Goal: Download file/media

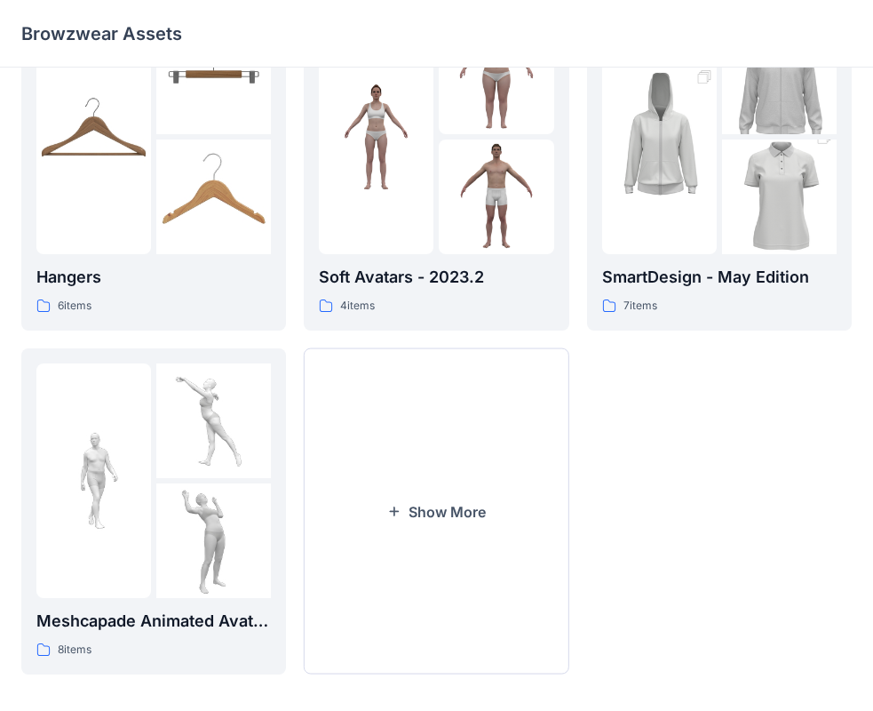
scroll to position [441, 0]
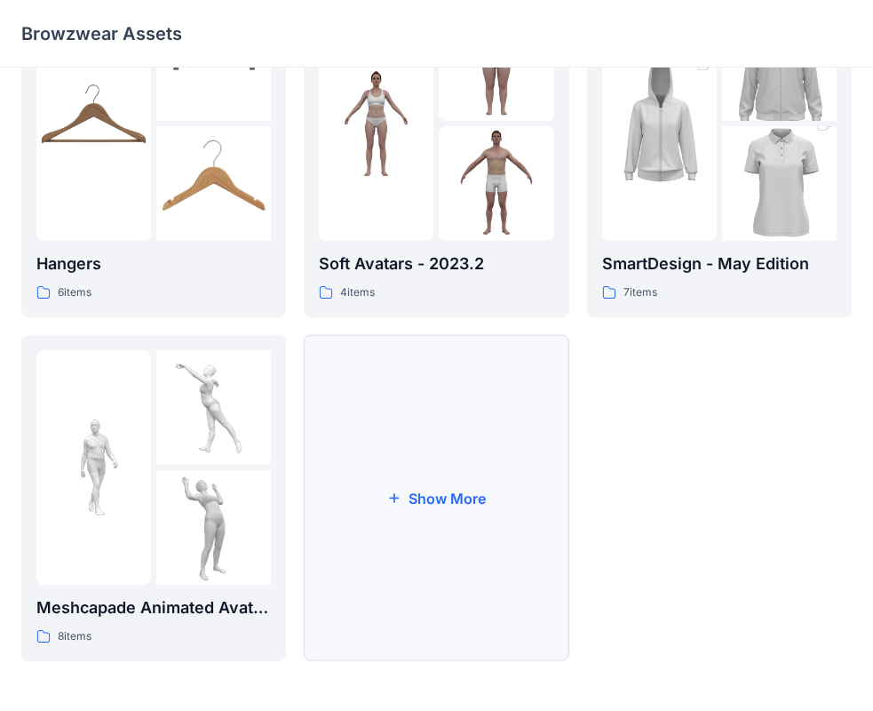
click at [503, 426] on button "Show More" at bounding box center [436, 498] width 265 height 326
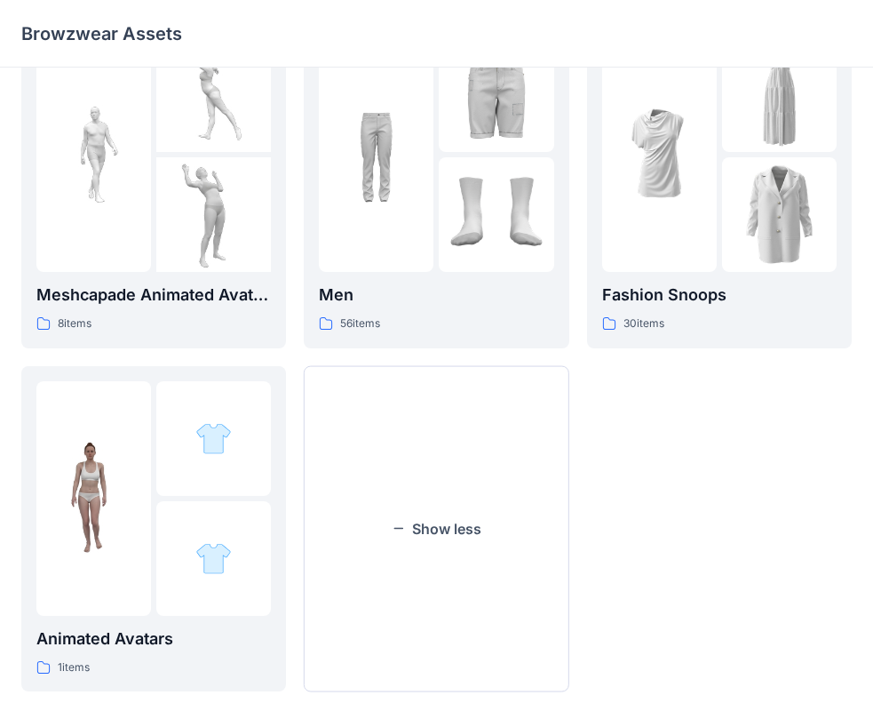
scroll to position [784, 0]
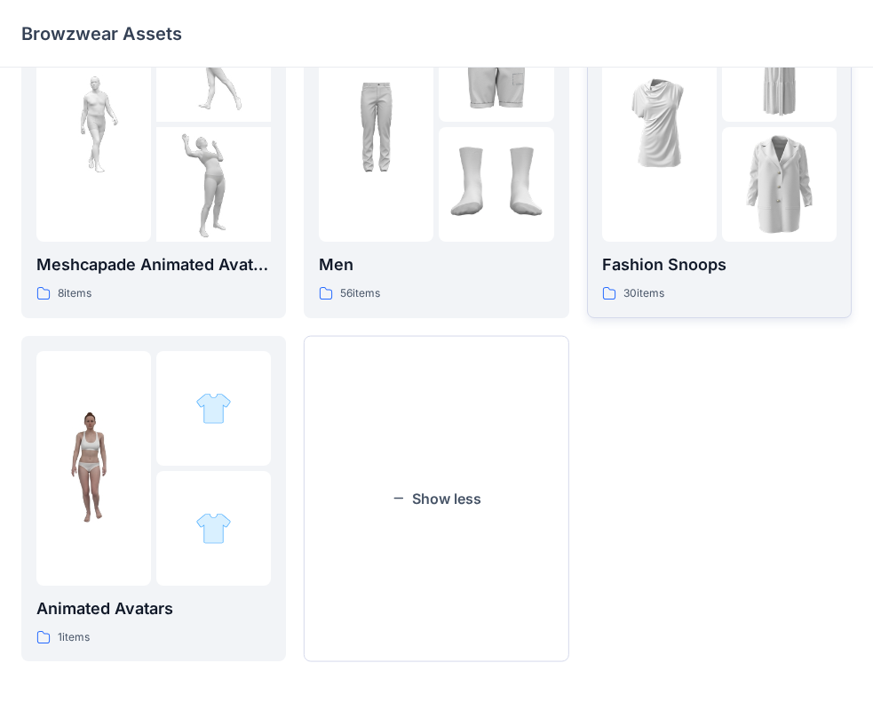
click at [742, 279] on div "Fashion Snoops 30 items" at bounding box center [719, 277] width 235 height 51
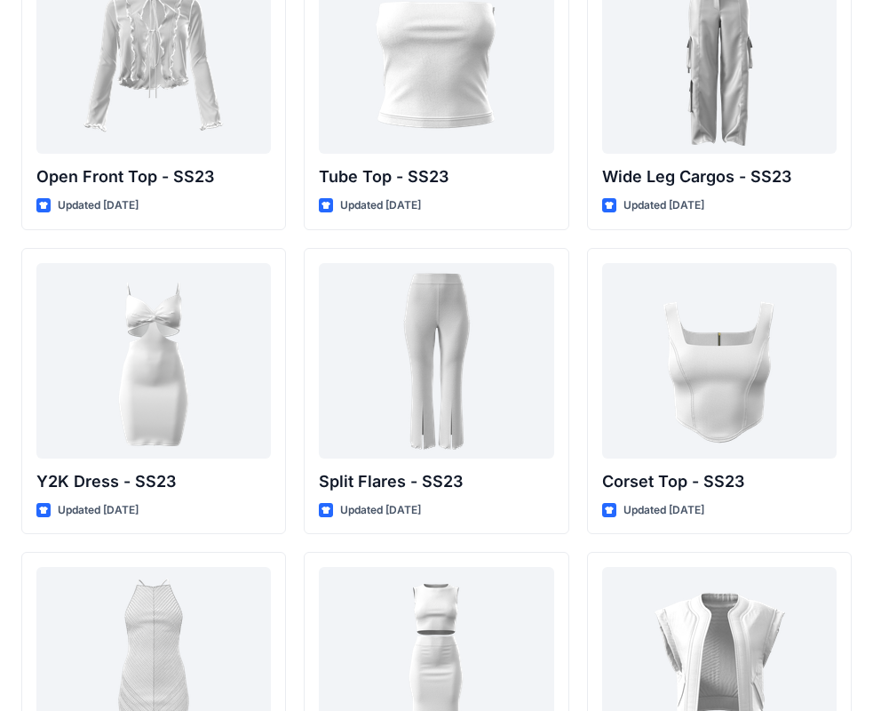
scroll to position [1373, 0]
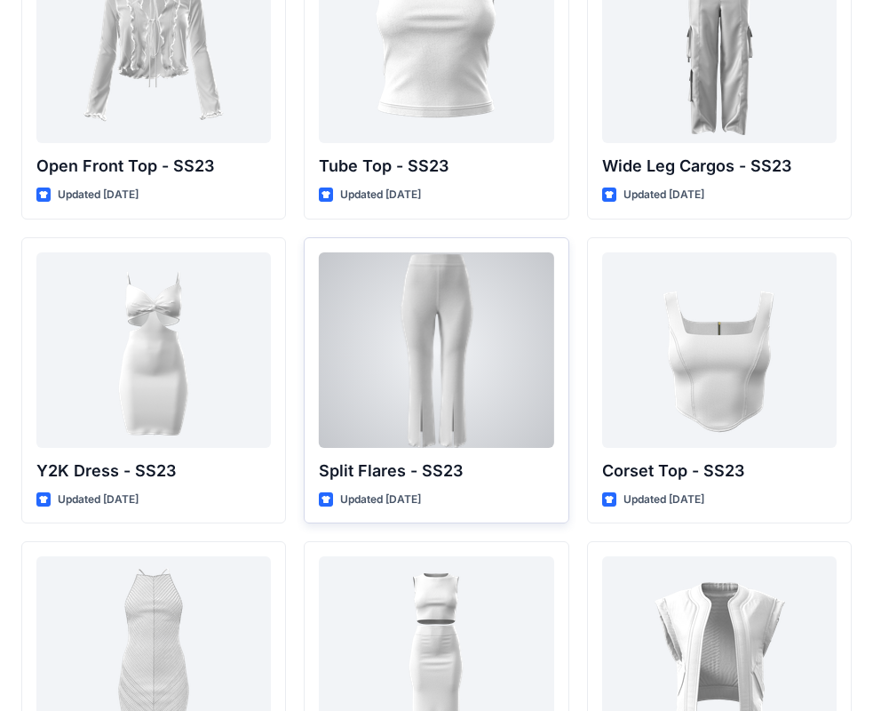
click at [439, 374] on div at bounding box center [436, 349] width 235 height 195
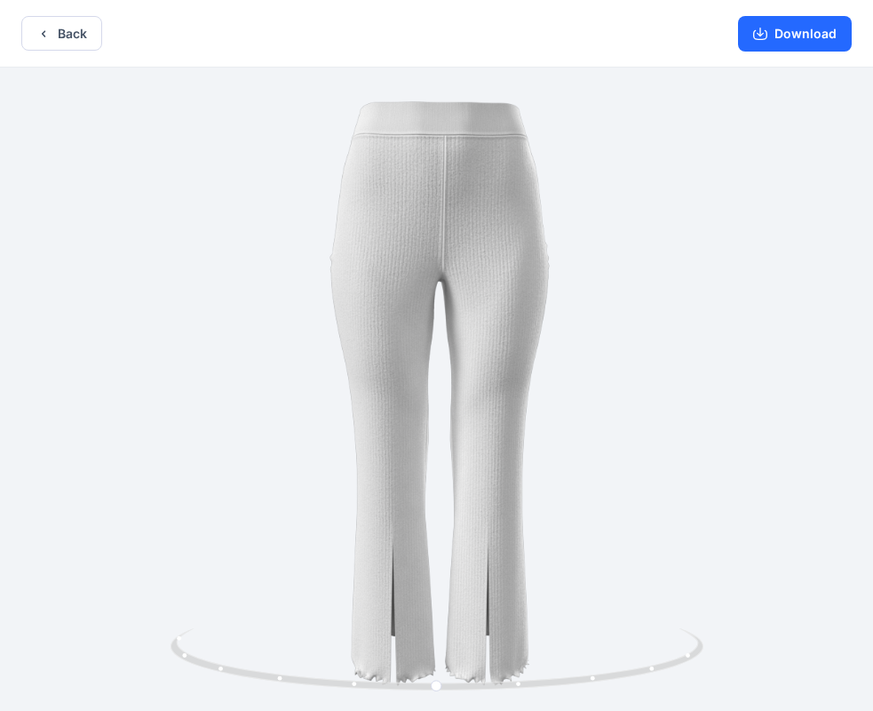
scroll to position [4, 0]
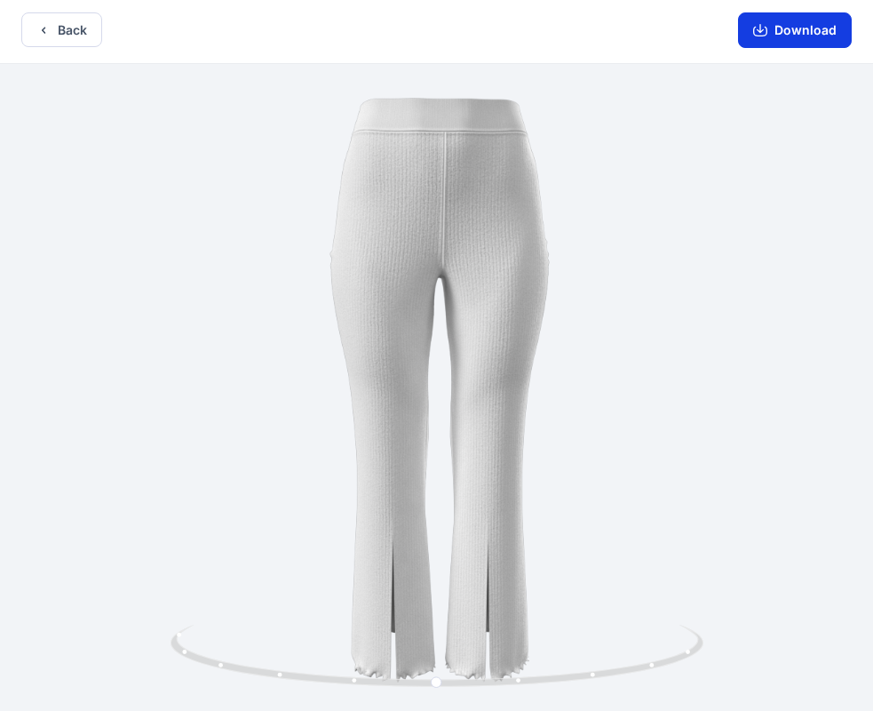
click at [766, 25] on icon "button" at bounding box center [760, 30] width 14 height 14
click at [803, 28] on button "Download" at bounding box center [795, 30] width 114 height 36
click at [806, 40] on button "Download" at bounding box center [795, 30] width 114 height 36
